Goal: Information Seeking & Learning: Learn about a topic

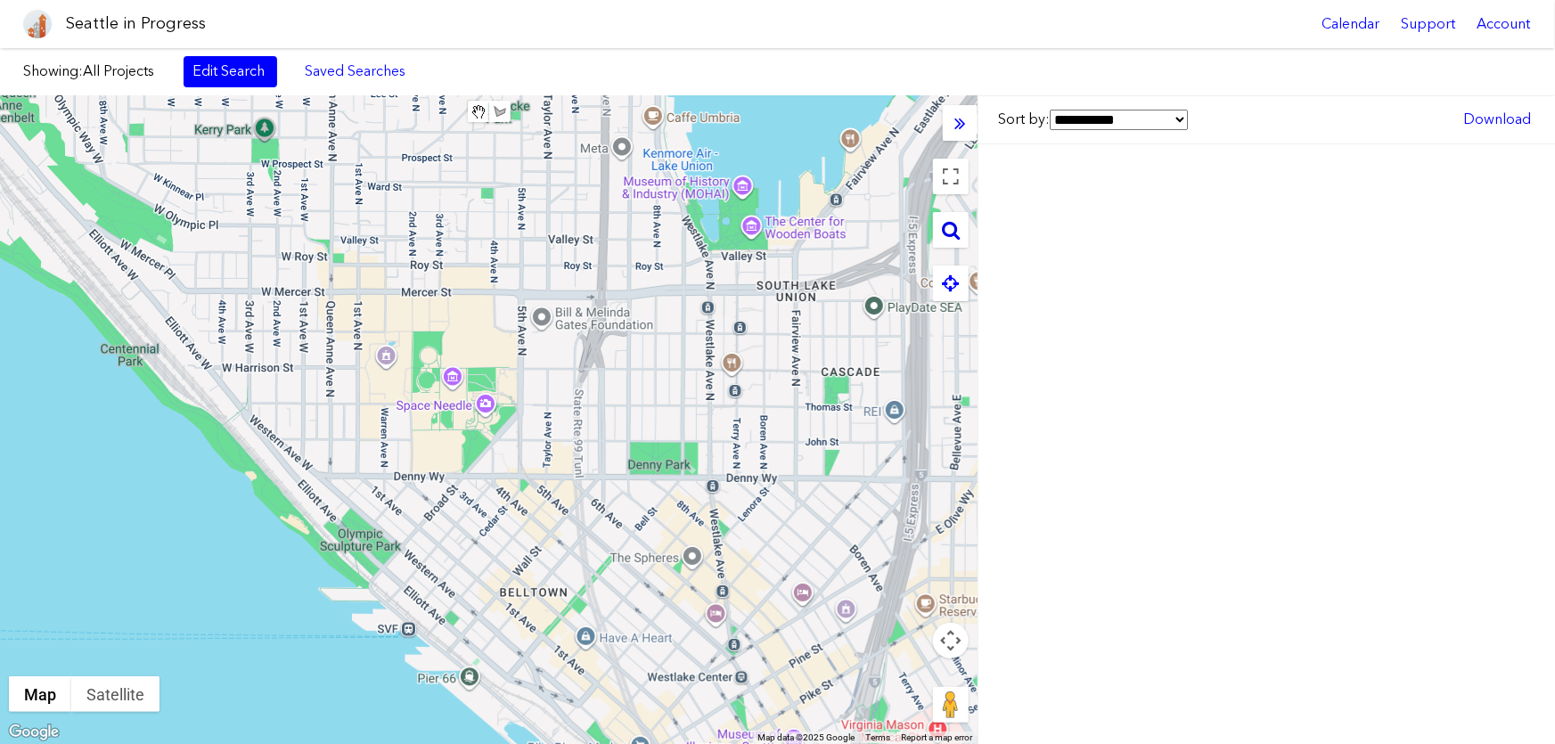
click at [954, 222] on icon at bounding box center [951, 230] width 18 height 20
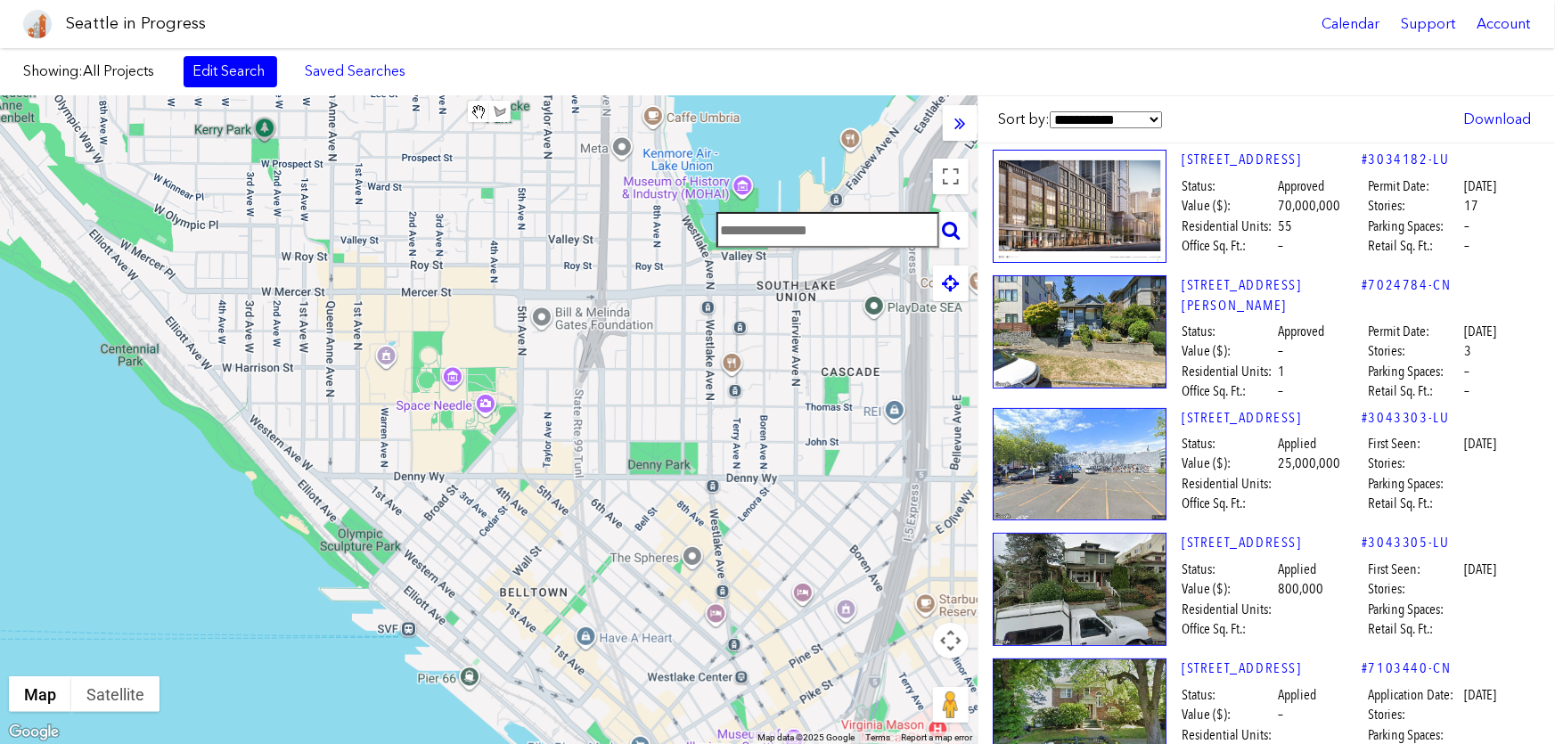
paste input "**********"
type input "**********"
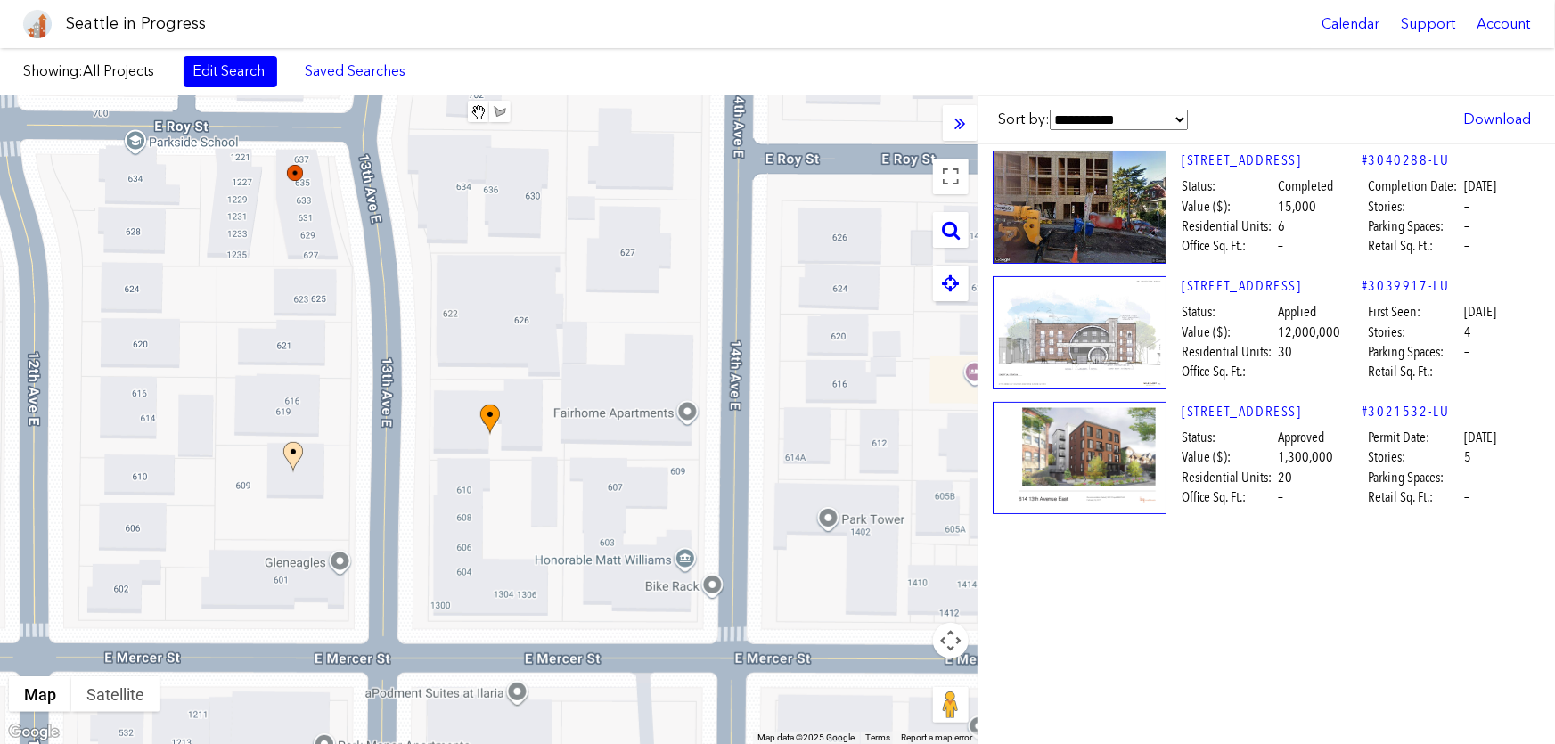
click at [479, 418] on div at bounding box center [489, 420] width 978 height 648
click at [484, 418] on img at bounding box center [490, 420] width 20 height 31
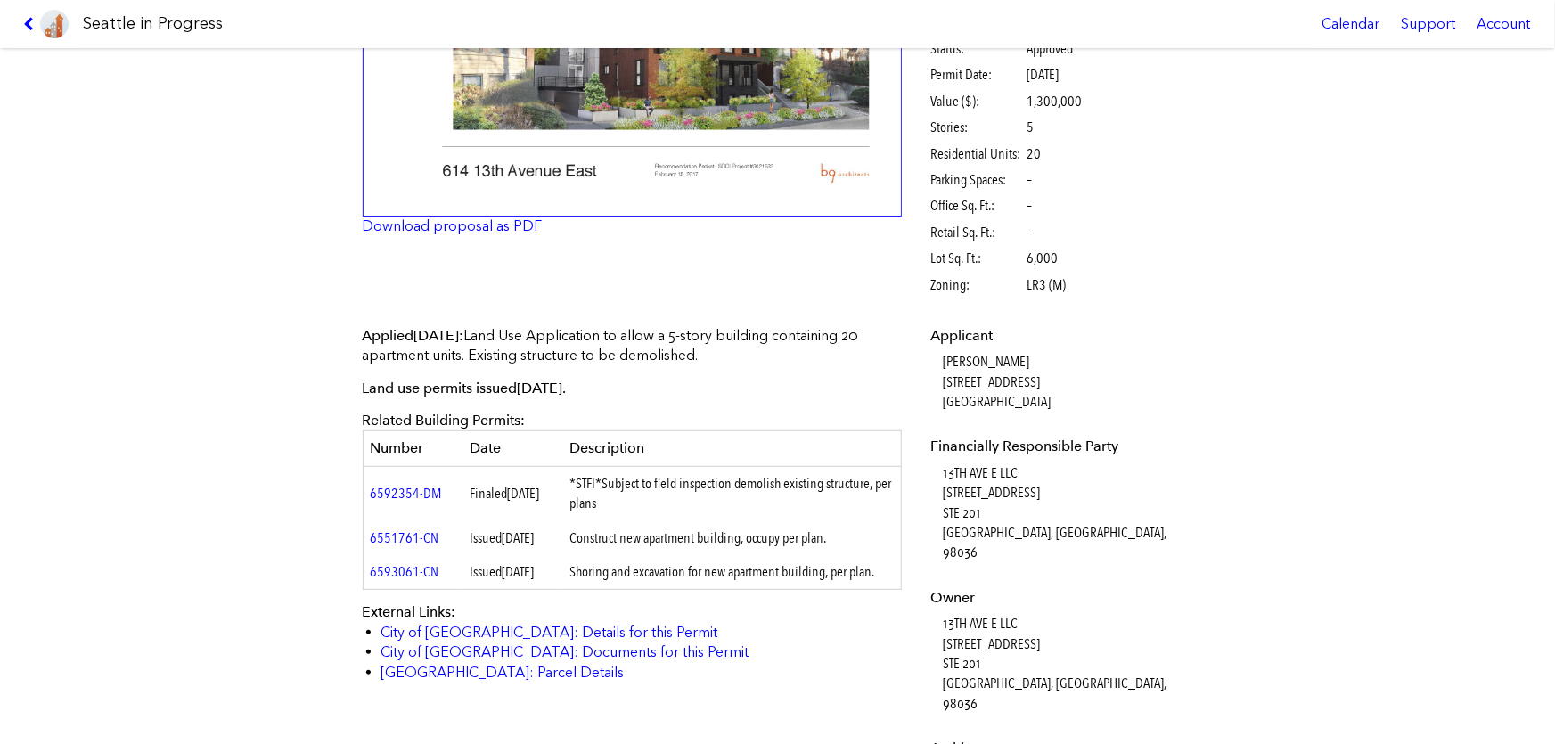
scroll to position [324, 0]
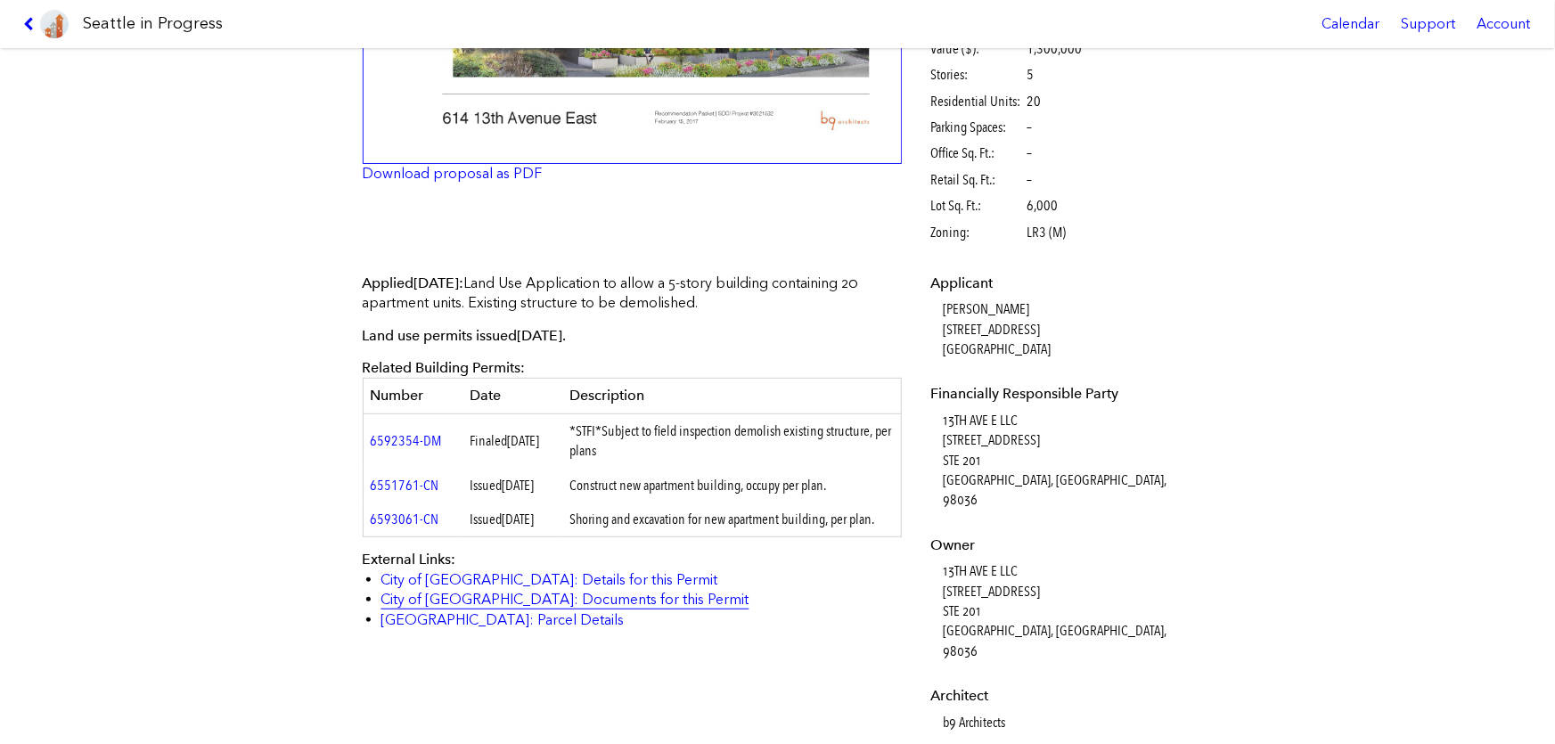
click at [520, 608] on link "City of [GEOGRAPHIC_DATA]: Documents for this Permit" at bounding box center [565, 599] width 368 height 17
click at [20, 21] on link at bounding box center [46, 24] width 60 height 48
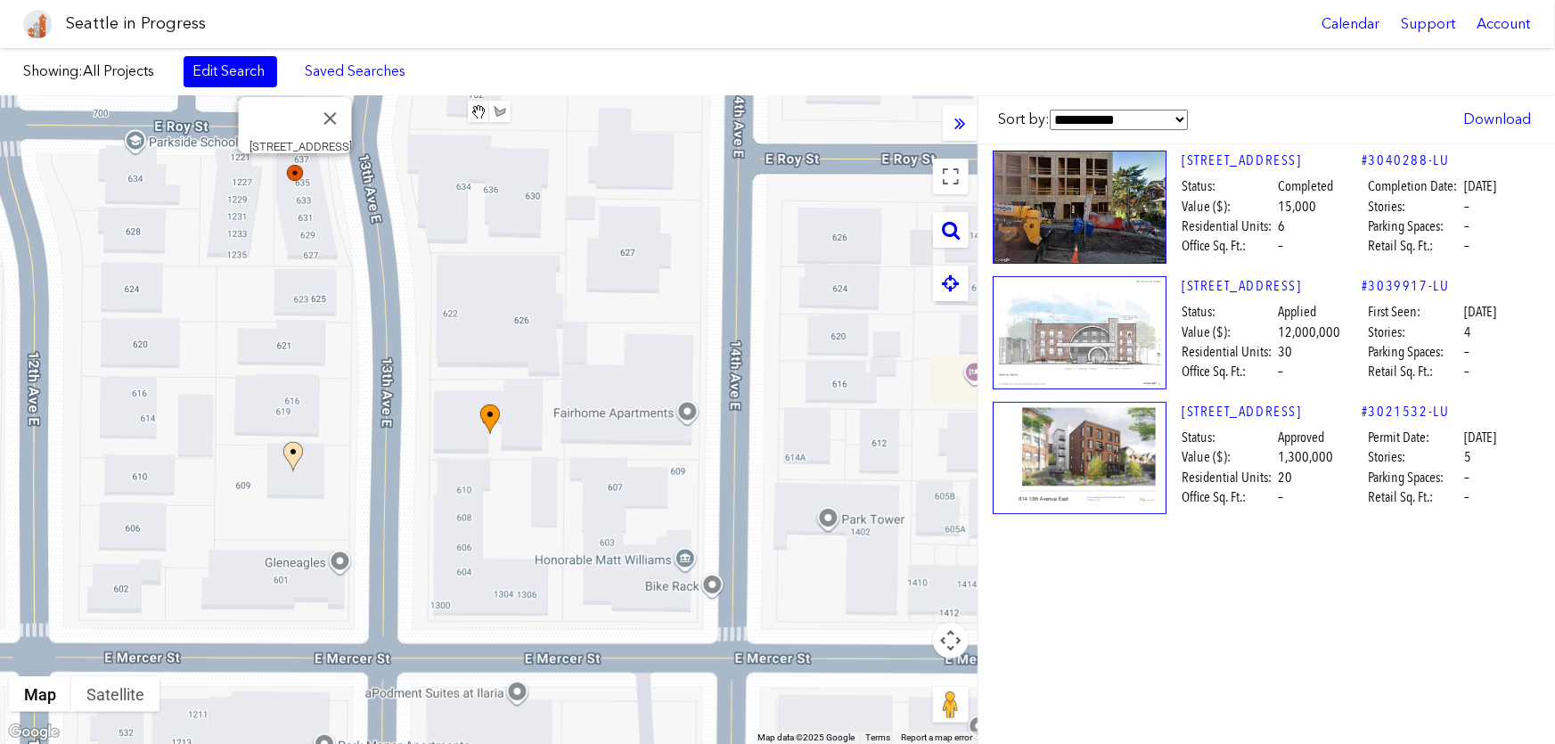
click at [963, 237] on div at bounding box center [951, 230] width 36 height 36
click at [948, 228] on icon at bounding box center [951, 230] width 18 height 20
paste input "**********"
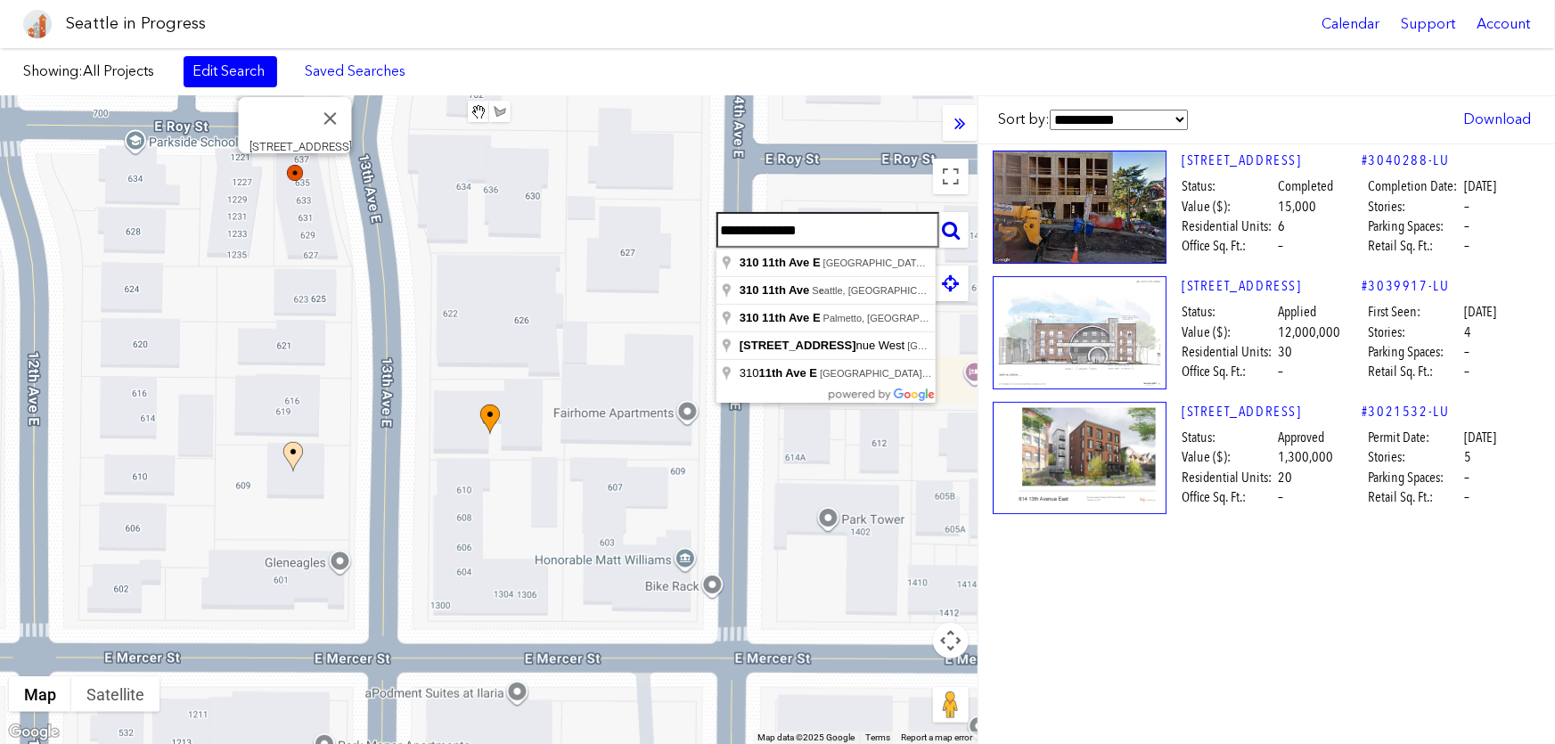
type input "**********"
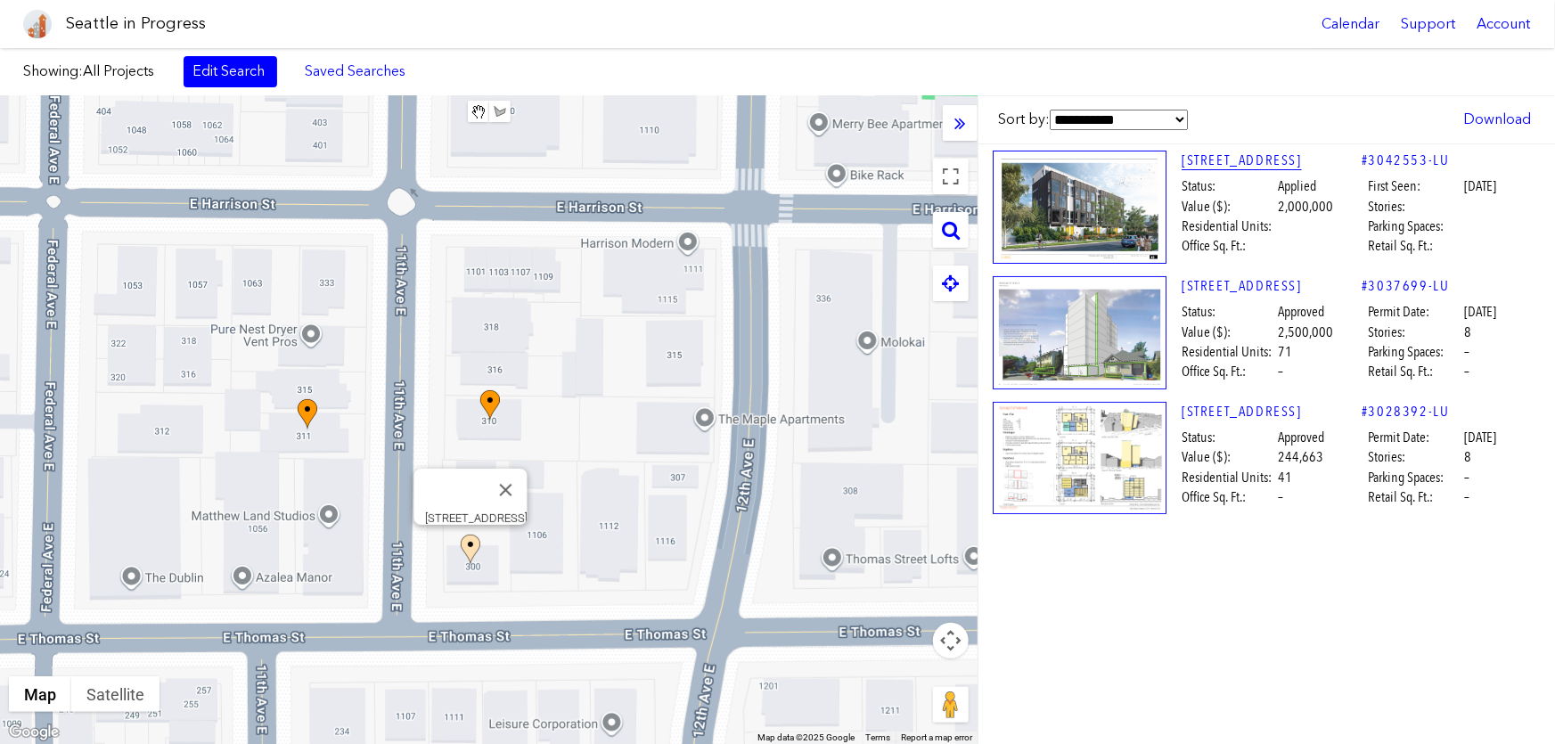
click at [1221, 161] on link "[STREET_ADDRESS]" at bounding box center [1272, 161] width 180 height 20
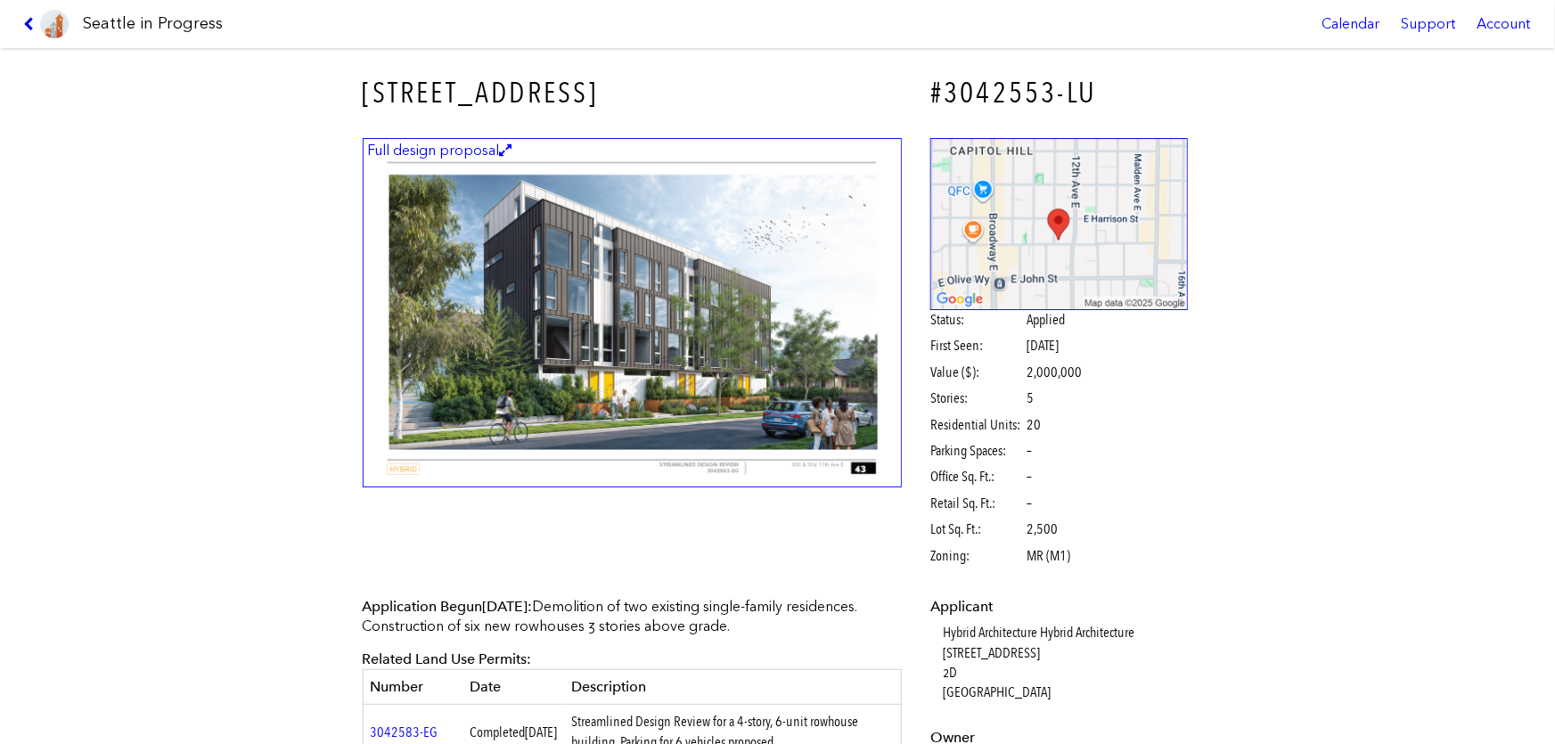
click at [29, 22] on icon at bounding box center [31, 24] width 17 height 14
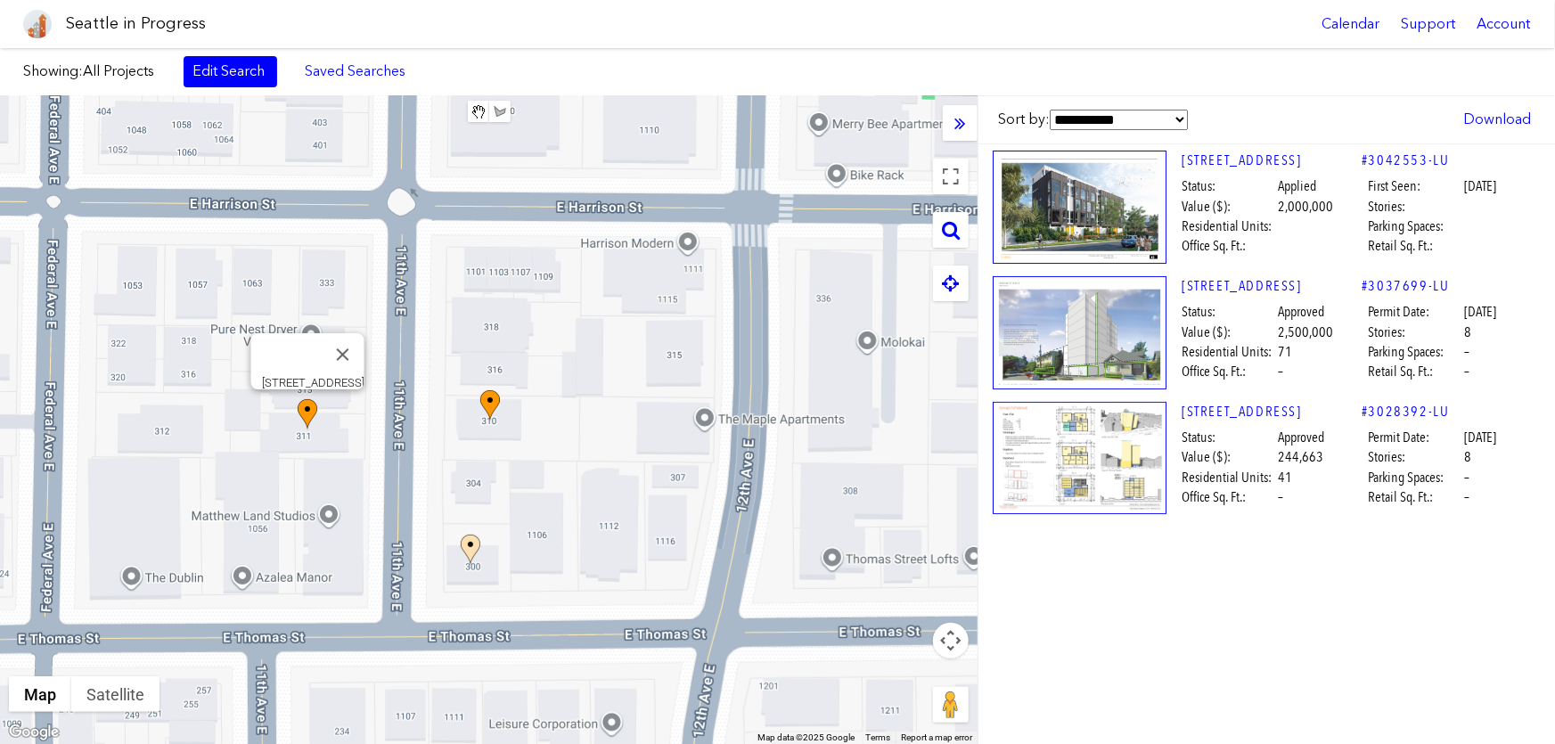
click at [312, 413] on img at bounding box center [308, 414] width 20 height 31
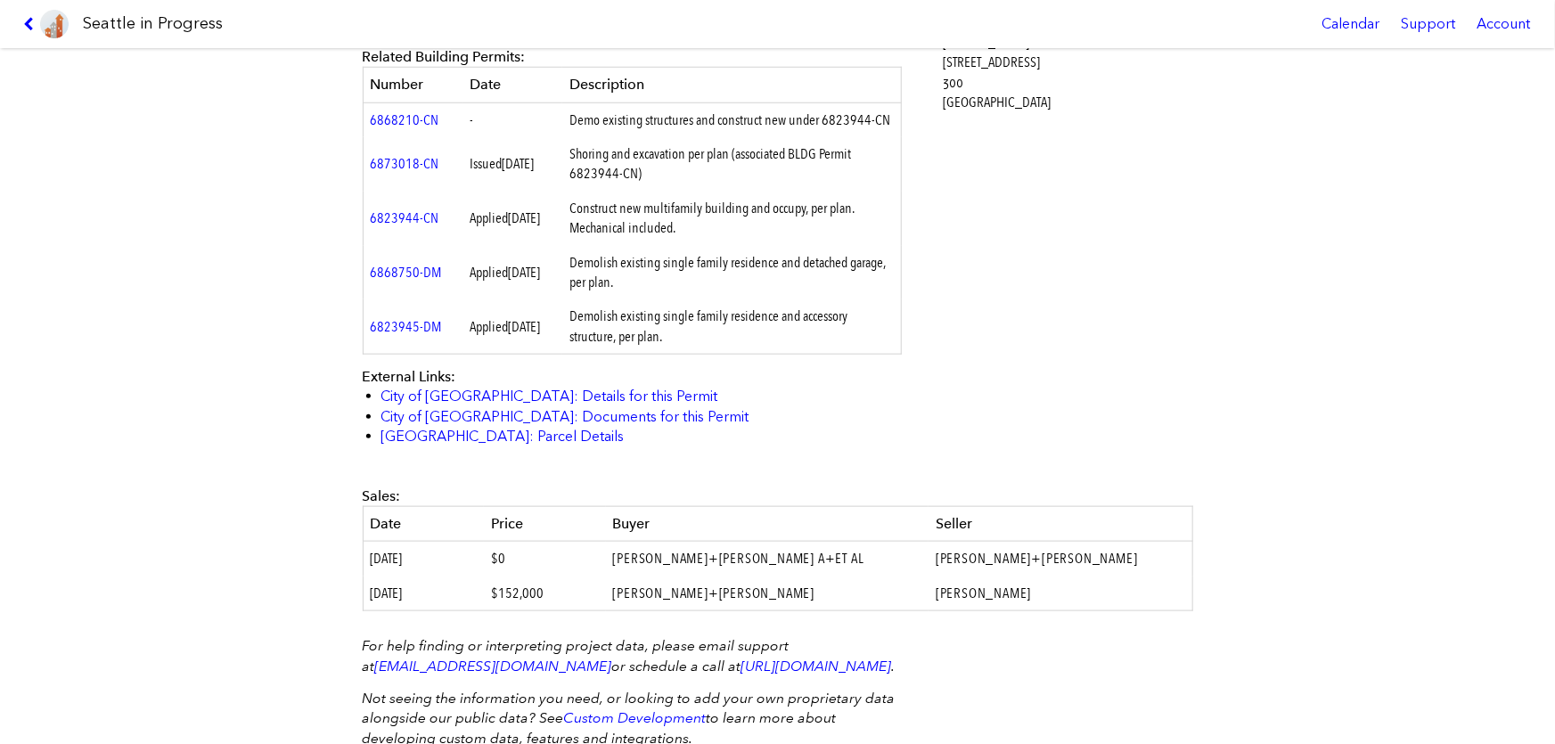
scroll to position [945, 0]
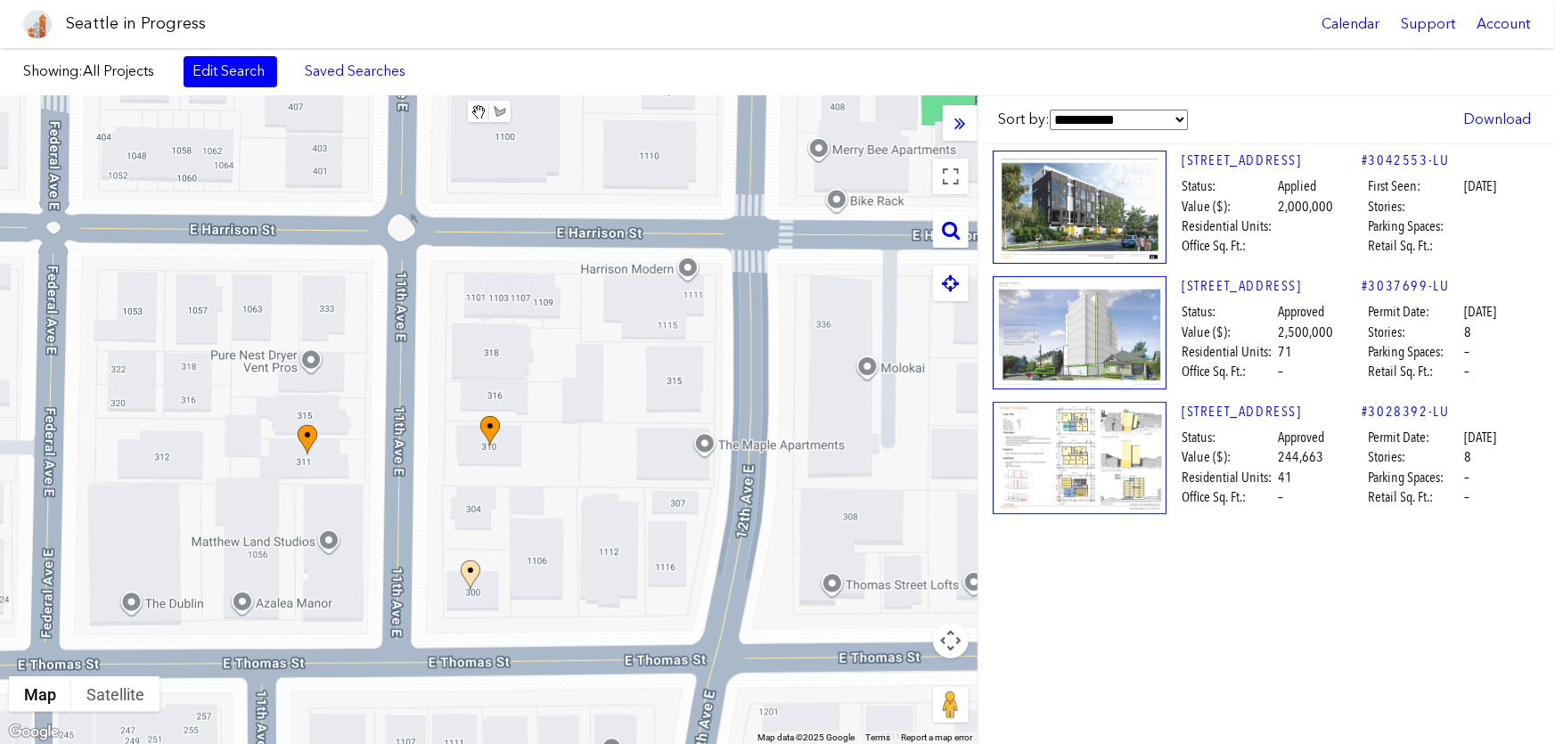
drag, startPoint x: 602, startPoint y: 464, endPoint x: 602, endPoint y: 473, distance: 9.0
click at [602, 473] on div "To navigate, press the arrow keys." at bounding box center [489, 420] width 978 height 648
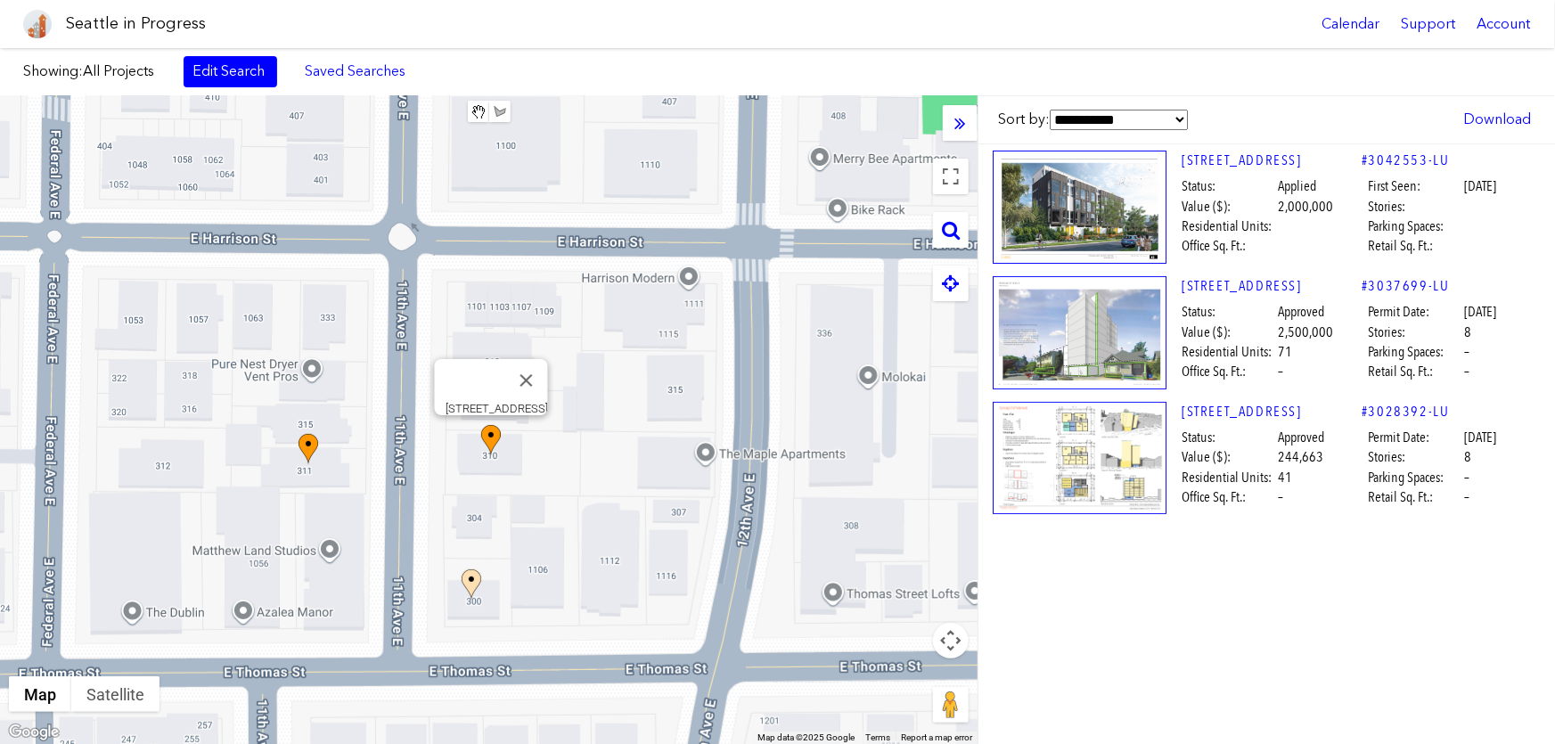
click at [493, 444] on img at bounding box center [491, 440] width 20 height 31
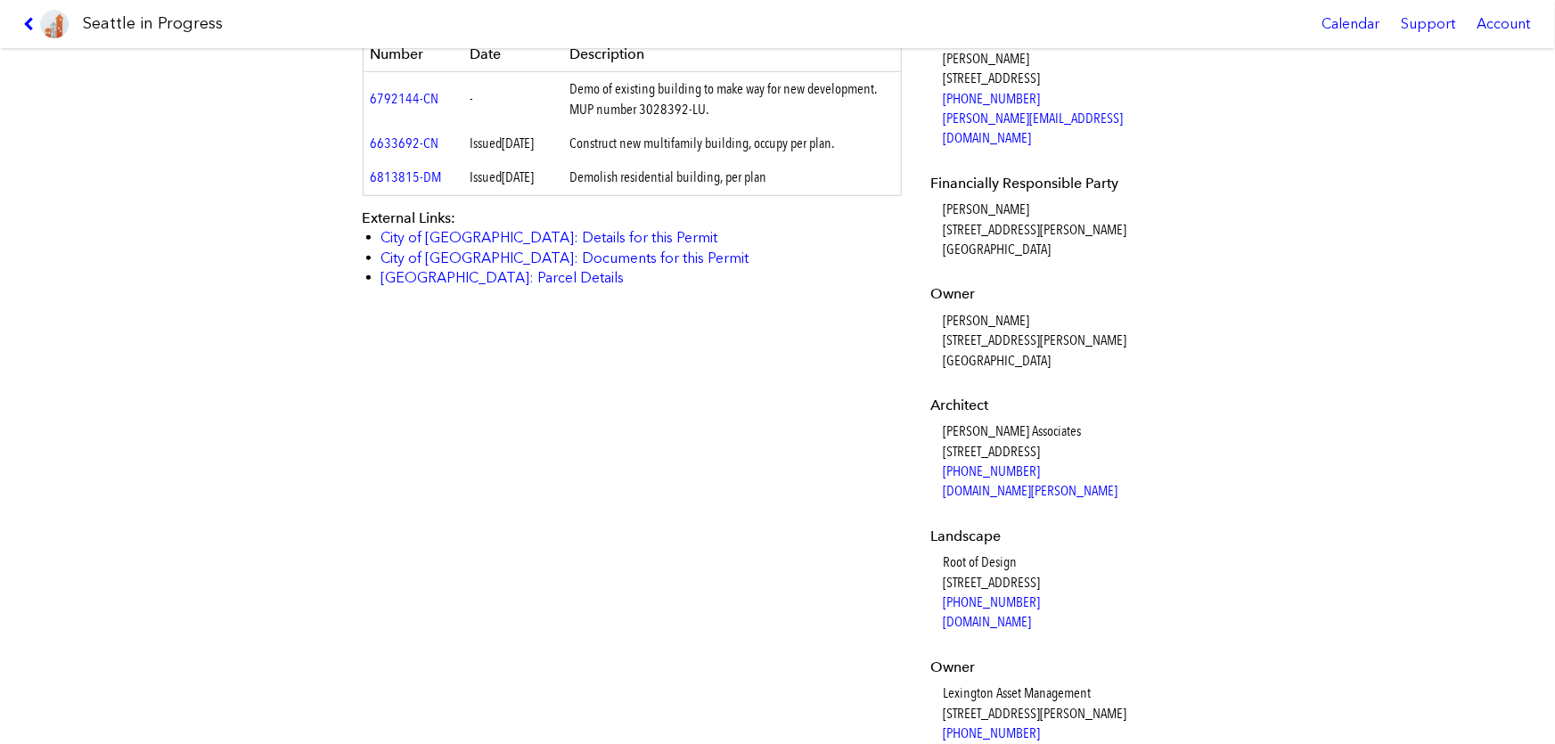
scroll to position [486, 0]
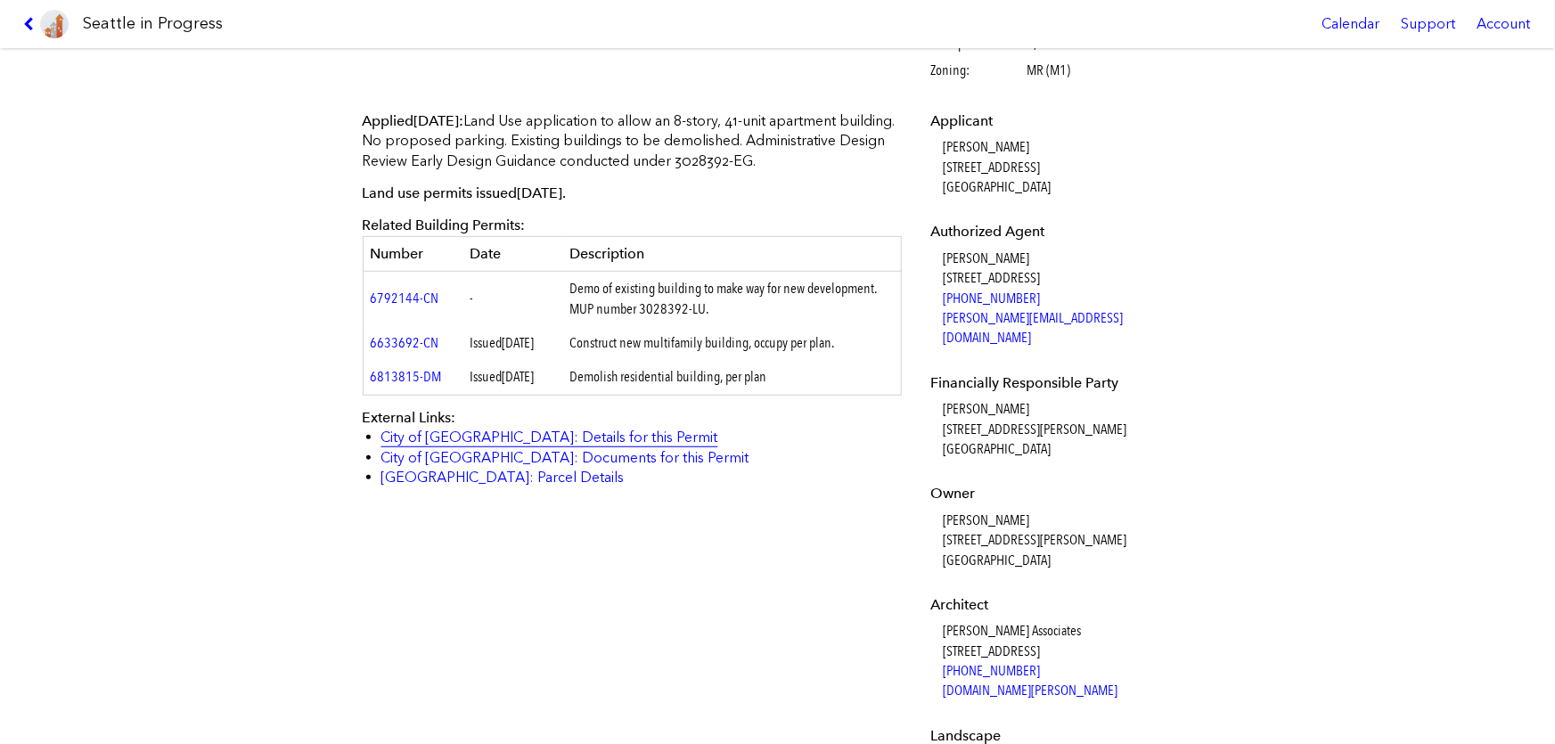
click at [534, 446] on link "City of [GEOGRAPHIC_DATA]: Details for this Permit" at bounding box center [549, 437] width 337 height 17
click at [495, 466] on link "City of [GEOGRAPHIC_DATA]: Documents for this Permit" at bounding box center [565, 457] width 368 height 17
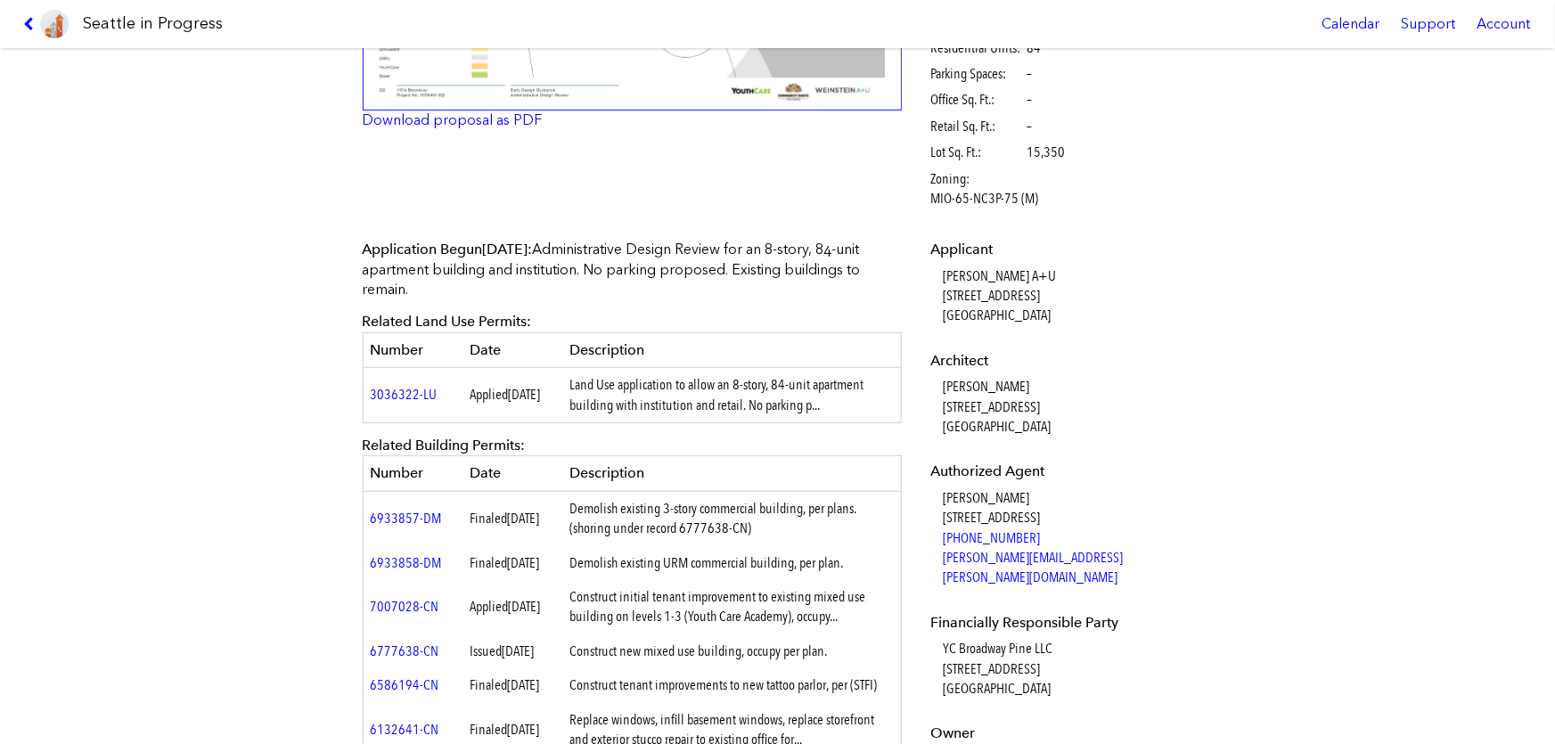
scroll to position [242, 0]
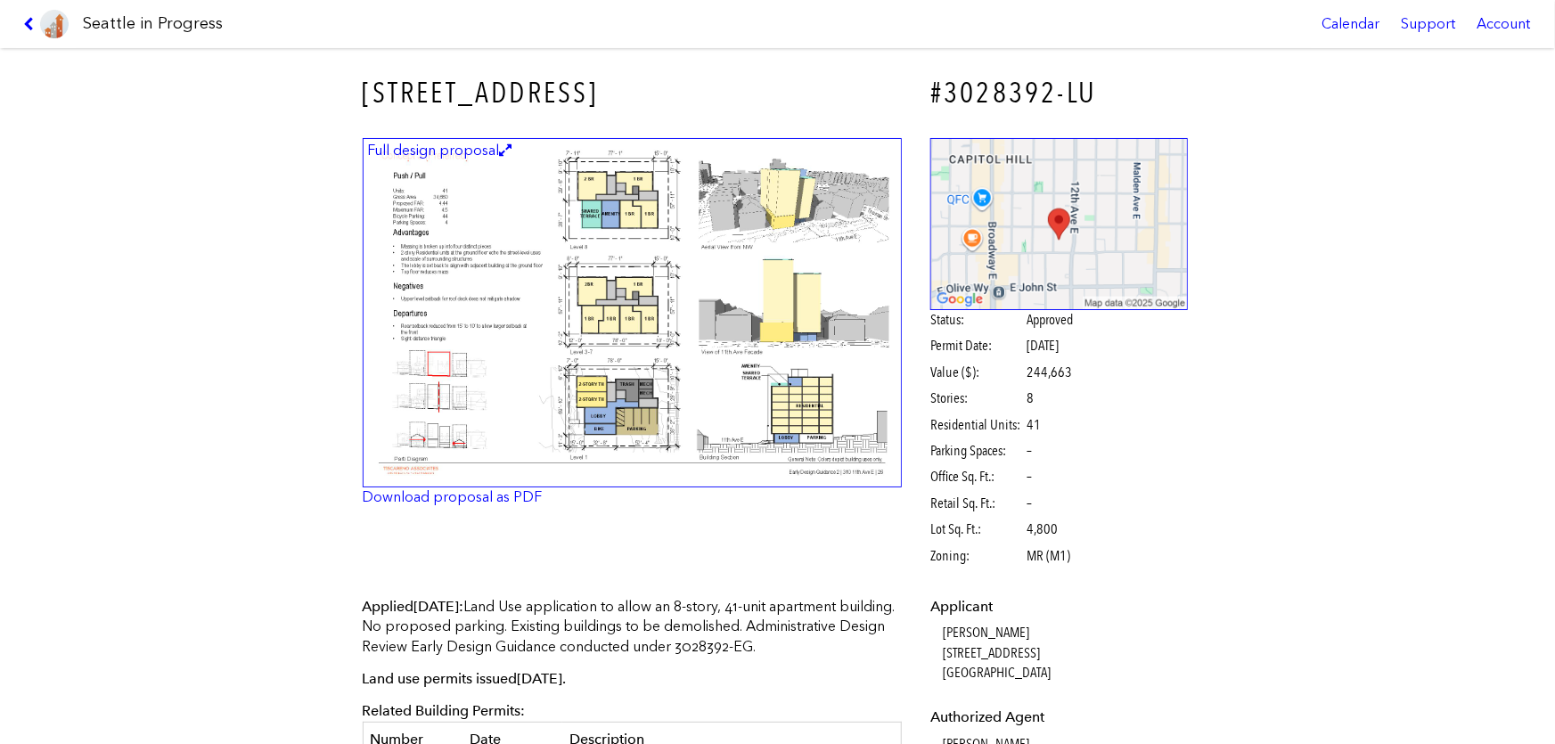
scroll to position [486, 0]
